Goal: Task Accomplishment & Management: Use online tool/utility

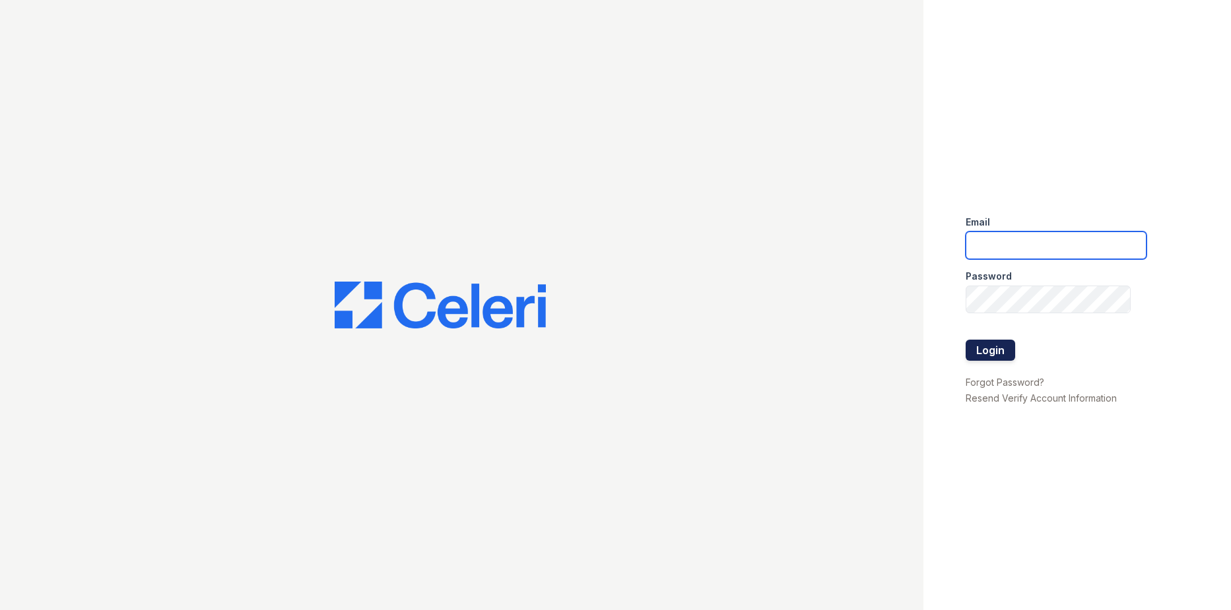
type input "[DOMAIN_NAME][EMAIL_ADDRESS][DOMAIN_NAME]"
click at [990, 342] on button "Login" at bounding box center [990, 350] width 49 height 21
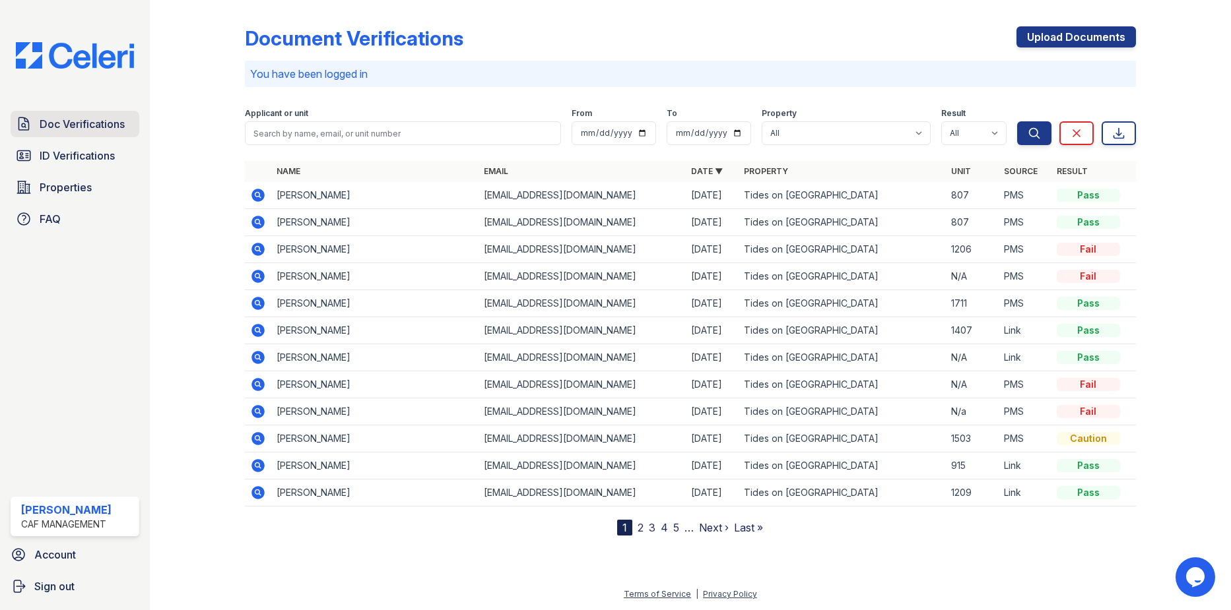
click at [88, 118] on span "Doc Verifications" at bounding box center [82, 124] width 85 height 16
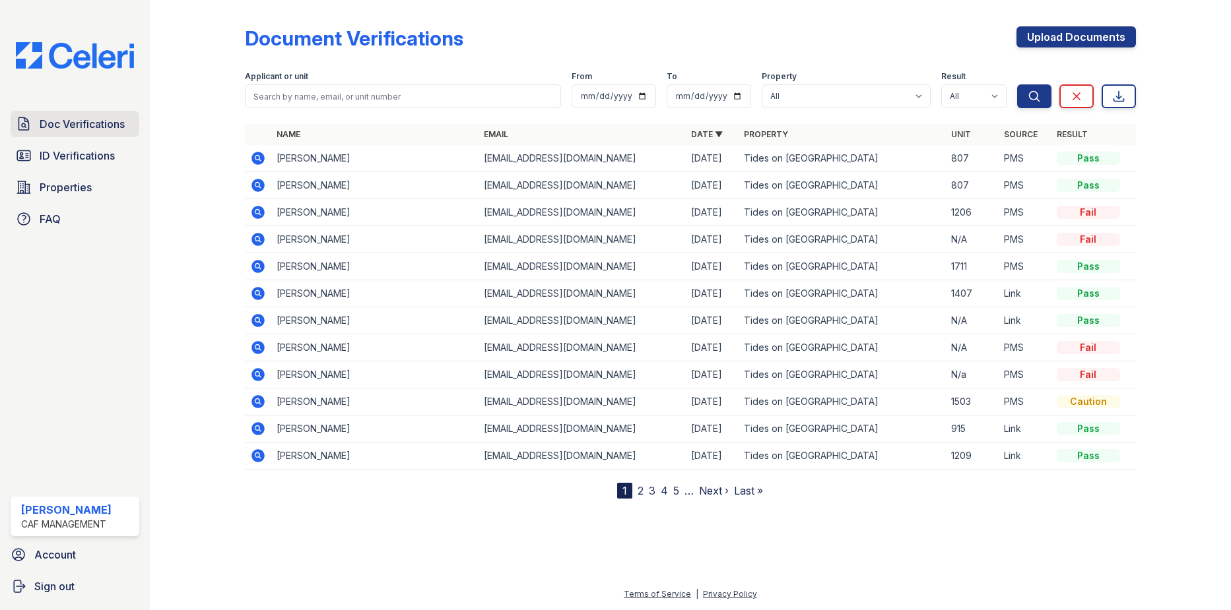
click at [84, 121] on span "Doc Verifications" at bounding box center [82, 124] width 85 height 16
click at [104, 127] on span "Doc Verifications" at bounding box center [82, 124] width 85 height 16
click at [259, 405] on icon at bounding box center [258, 401] width 13 height 13
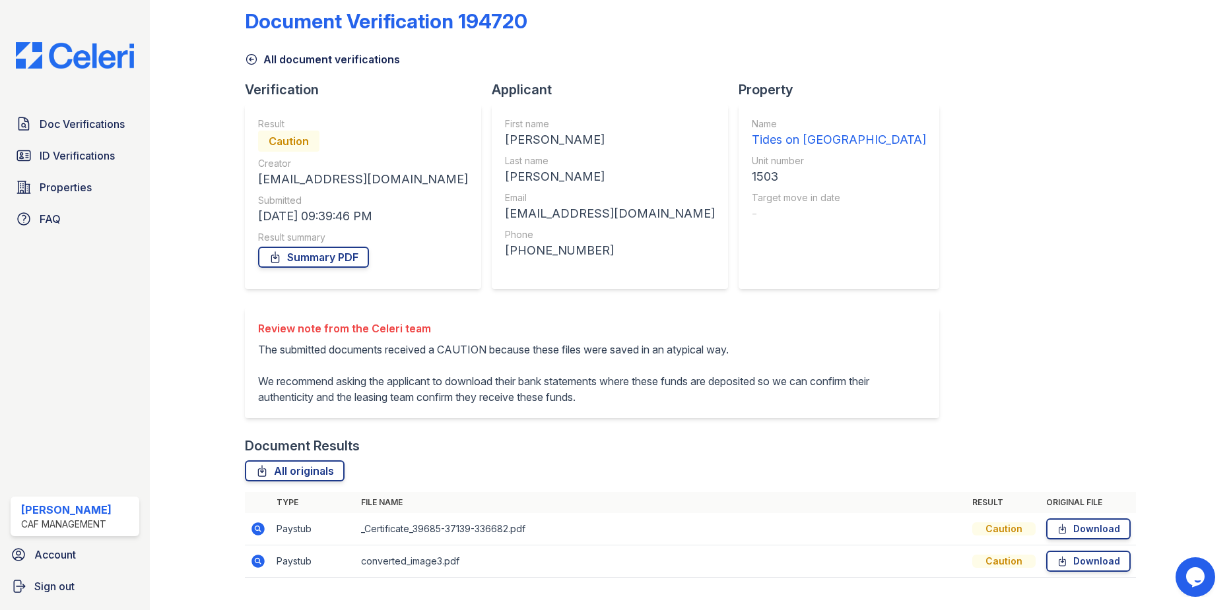
scroll to position [43, 0]
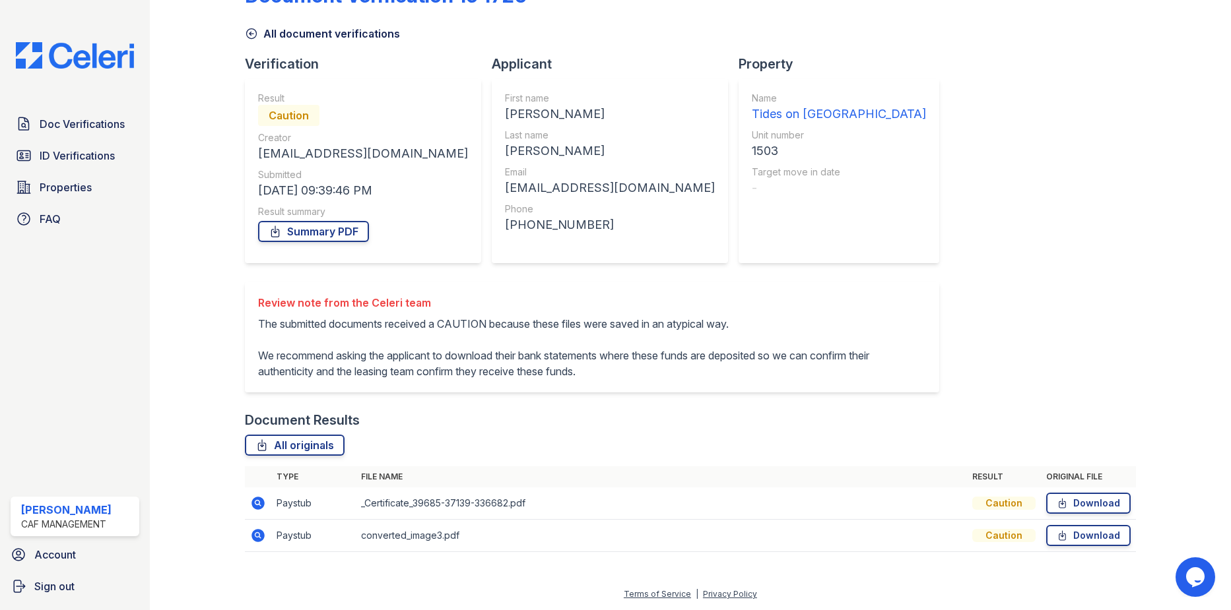
click at [260, 506] on icon at bounding box center [258, 504] width 16 height 16
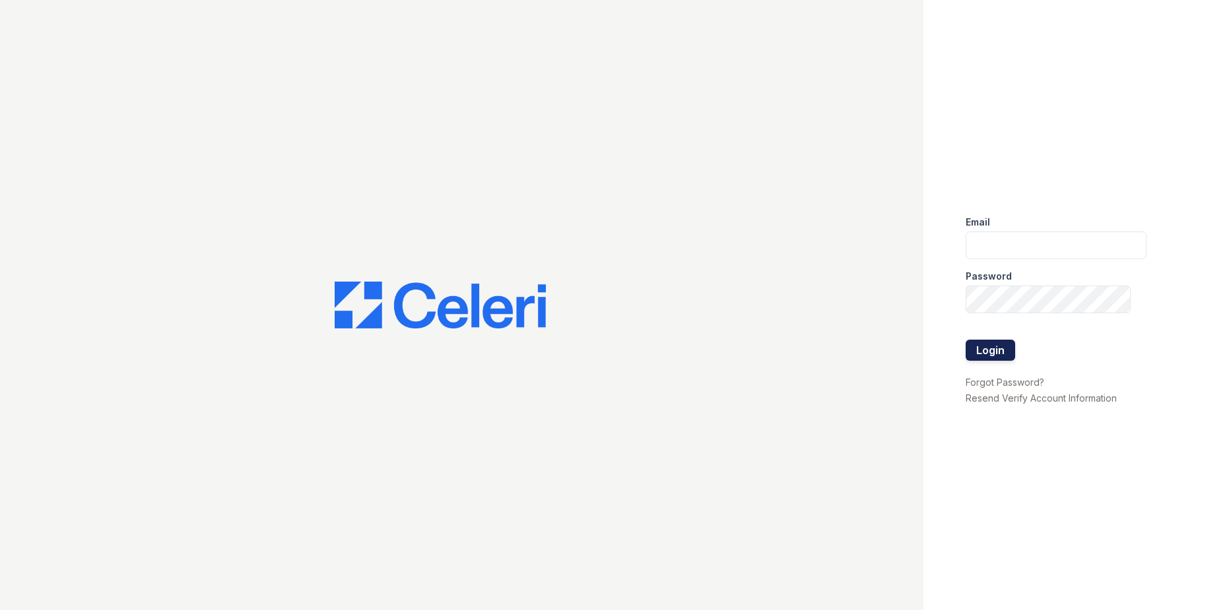
type input "[DOMAIN_NAME][EMAIL_ADDRESS][DOMAIN_NAME]"
click at [983, 357] on button "Login" at bounding box center [990, 350] width 49 height 21
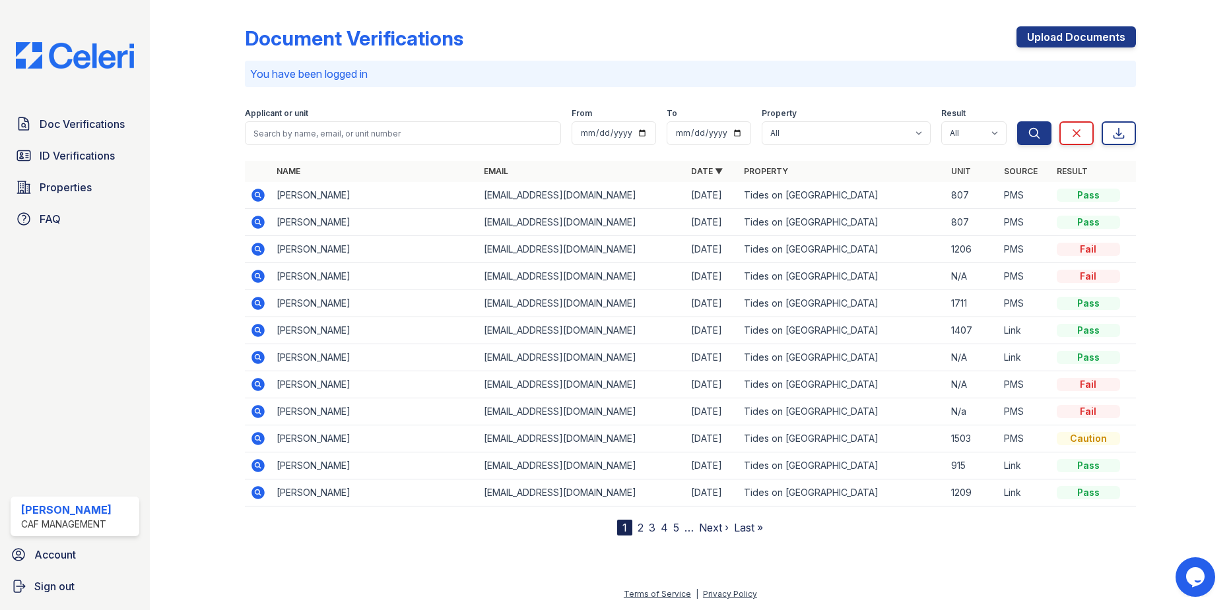
click at [253, 440] on icon at bounding box center [258, 438] width 13 height 13
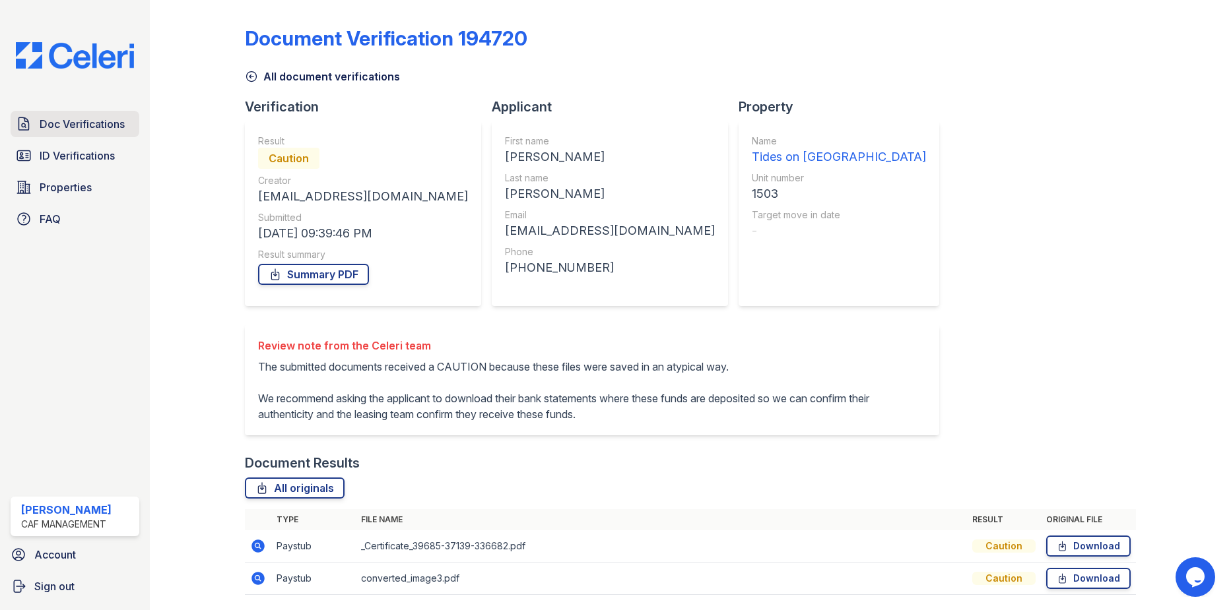
click at [96, 117] on span "Doc Verifications" at bounding box center [82, 124] width 85 height 16
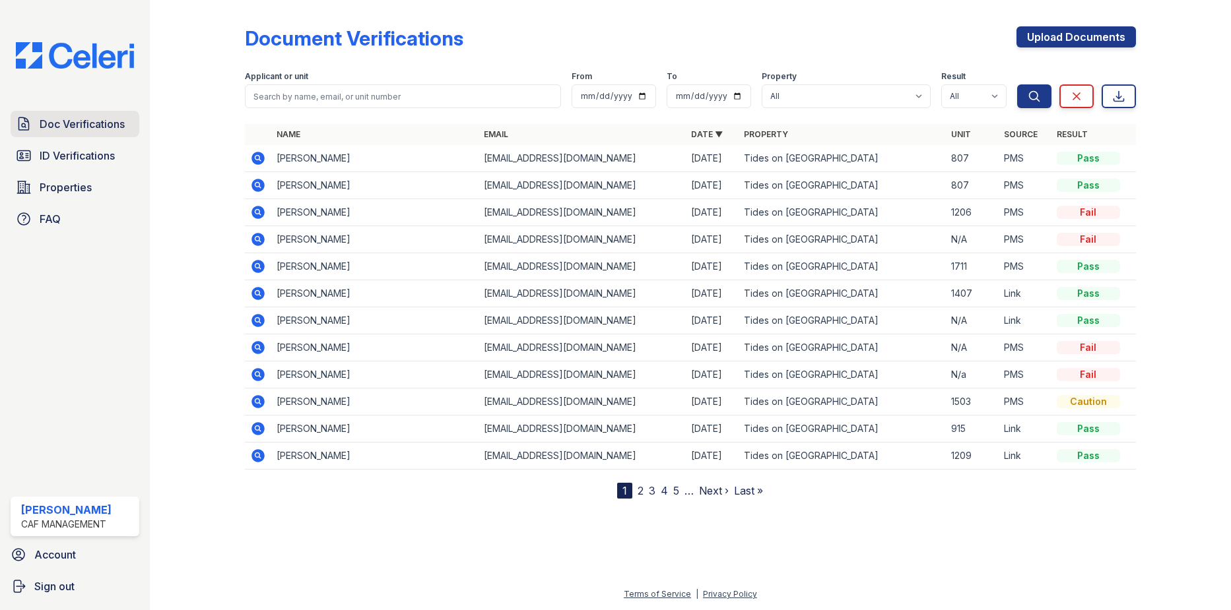
click at [53, 121] on span "Doc Verifications" at bounding box center [82, 124] width 85 height 16
click at [112, 129] on span "Doc Verifications" at bounding box center [82, 124] width 85 height 16
click at [95, 120] on span "Doc Verifications" at bounding box center [82, 124] width 85 height 16
click at [83, 188] on span "Properties" at bounding box center [66, 188] width 52 height 16
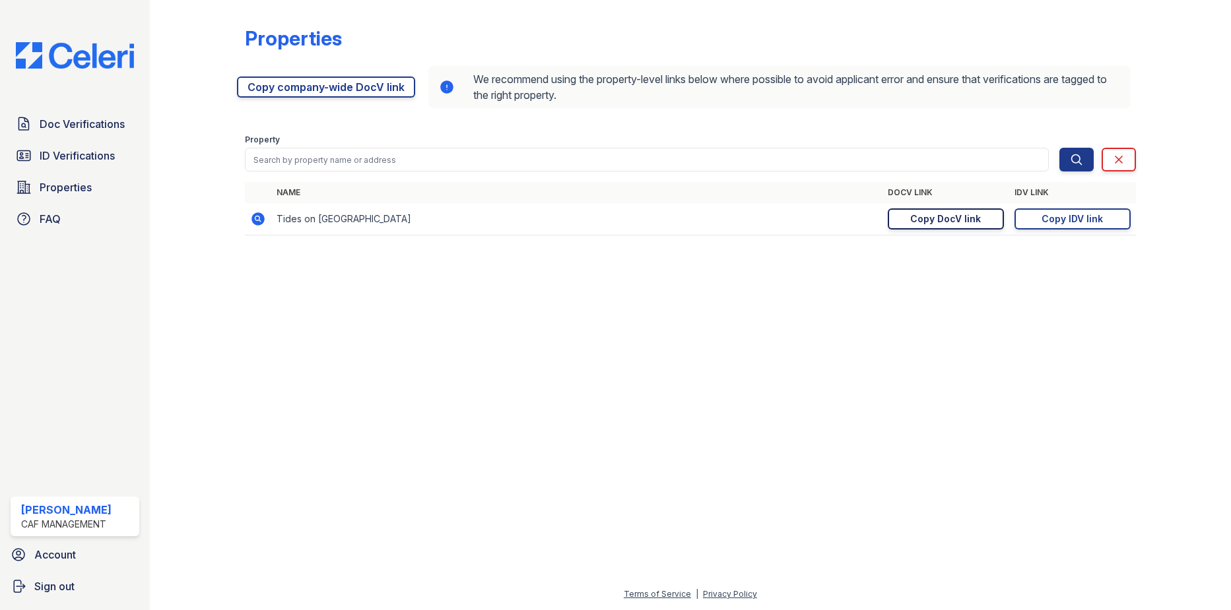
click at [953, 215] on div "Copy DocV link" at bounding box center [945, 219] width 71 height 13
